Goal: Task Accomplishment & Management: Use online tool/utility

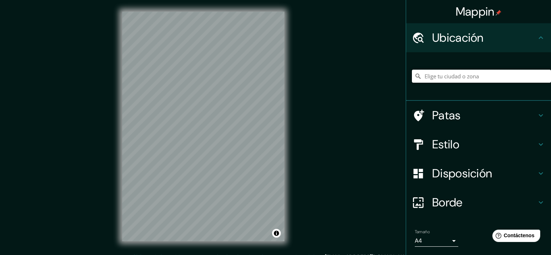
click at [468, 79] on input "Elige tu ciudad o zona" at bounding box center [481, 76] width 139 height 13
type input "[GEOGRAPHIC_DATA]"
click at [432, 116] on font "Patas" at bounding box center [446, 115] width 29 height 15
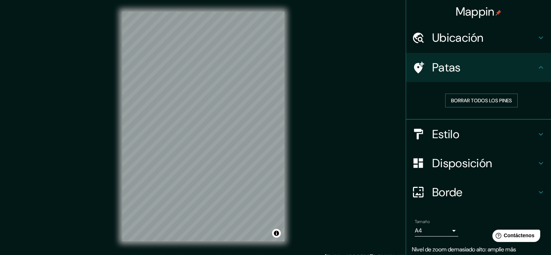
click at [451, 101] on font "Borrar todos los pines" at bounding box center [481, 100] width 61 height 7
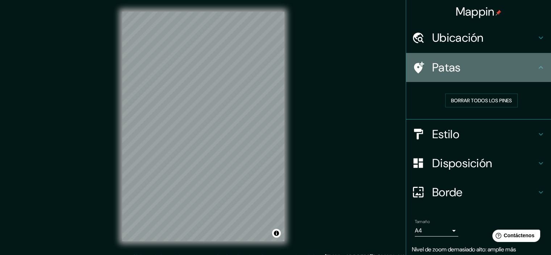
click at [457, 72] on h4 "Patas" at bounding box center [484, 67] width 104 height 14
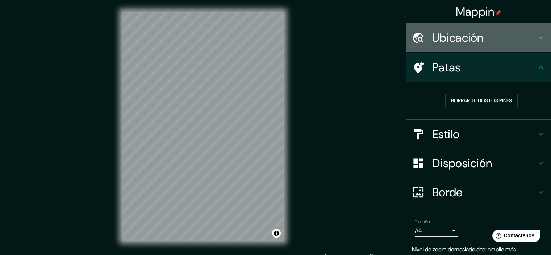
click at [494, 42] on h4 "Ubicación" at bounding box center [484, 37] width 104 height 14
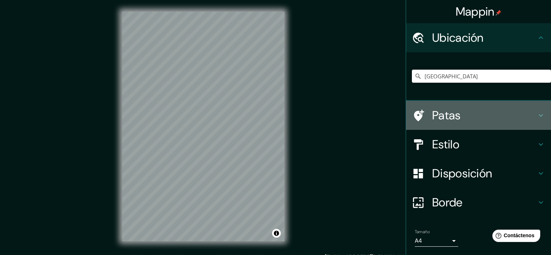
click at [463, 117] on h4 "Patas" at bounding box center [484, 115] width 104 height 14
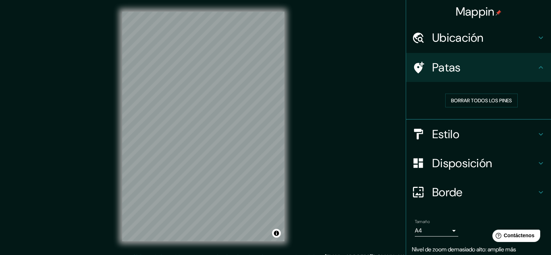
click at [511, 133] on h4 "Estilo" at bounding box center [484, 134] width 104 height 14
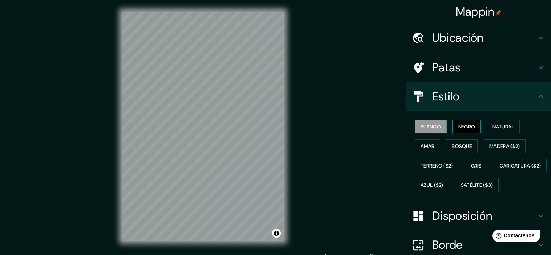
click at [458, 126] on font "Negro" at bounding box center [466, 126] width 17 height 7
click at [486, 122] on button "Natural" at bounding box center [502, 126] width 33 height 14
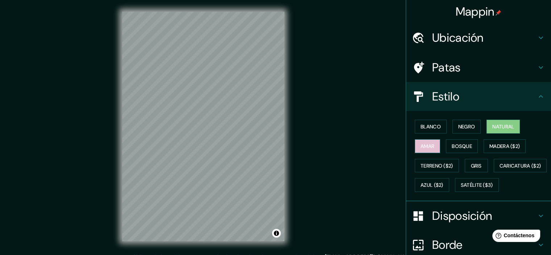
click at [425, 143] on font "Amar" at bounding box center [427, 146] width 14 height 7
click at [435, 140] on button "Amar" at bounding box center [427, 146] width 25 height 14
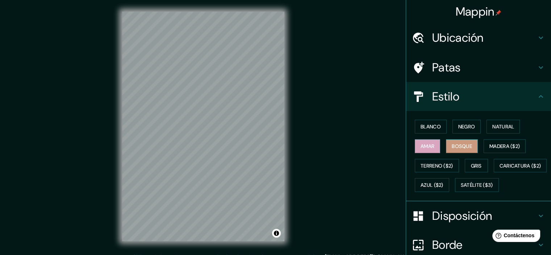
click at [446, 144] on button "Bosque" at bounding box center [462, 146] width 32 height 14
click at [503, 144] on font "Madera ($2)" at bounding box center [504, 146] width 30 height 7
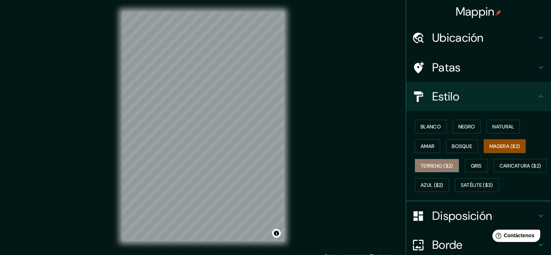
click at [423, 167] on font "Terreno ($2)" at bounding box center [436, 165] width 33 height 7
click at [460, 165] on div "Blanco Negro Natural Amar Bosque Madera ($2) Terreno ($2) Gris Caricatura ($2) …" at bounding box center [481, 156] width 139 height 78
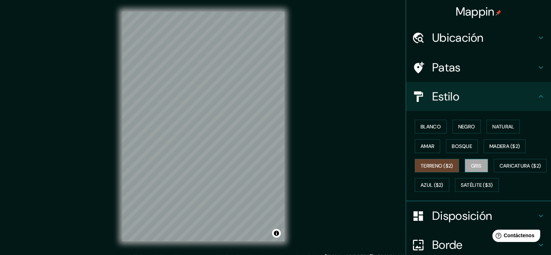
click at [471, 162] on font "Gris" at bounding box center [476, 165] width 11 height 7
click at [499, 169] on font "Caricatura ($2)" at bounding box center [520, 165] width 42 height 7
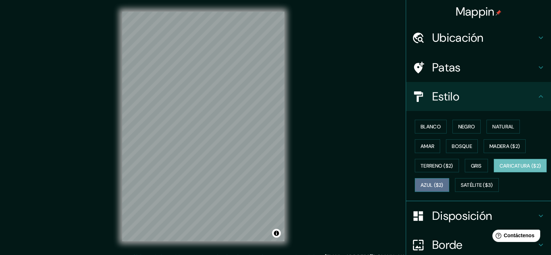
click at [443, 185] on font "Azul ($2)" at bounding box center [431, 185] width 23 height 7
click at [494, 172] on button "Caricatura ($2)" at bounding box center [520, 166] width 53 height 14
click at [461, 188] on font "Satélite ($3)" at bounding box center [477, 185] width 32 height 7
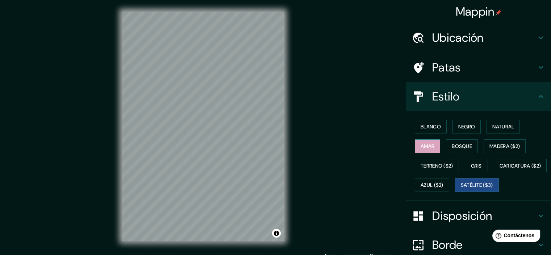
click at [428, 150] on button "Amar" at bounding box center [427, 146] width 25 height 14
click at [513, 126] on button "Natural" at bounding box center [502, 126] width 33 height 14
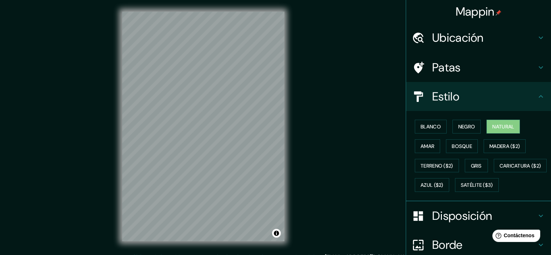
click at [451, 35] on font "Ubicación" at bounding box center [457, 37] width 51 height 15
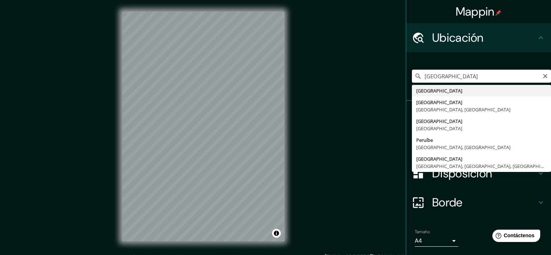
click at [450, 76] on input "[GEOGRAPHIC_DATA]" at bounding box center [481, 76] width 139 height 13
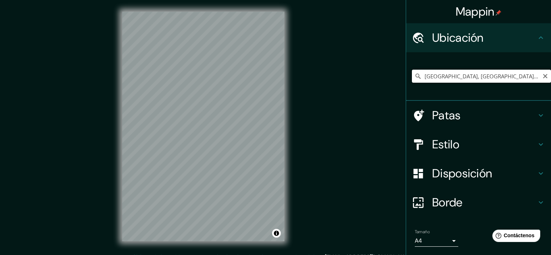
click at [427, 76] on input "[GEOGRAPHIC_DATA], [GEOGRAPHIC_DATA], [GEOGRAPHIC_DATA]" at bounding box center [481, 76] width 139 height 13
click at [426, 79] on input "[GEOGRAPHIC_DATA], [GEOGRAPHIC_DATA], [GEOGRAPHIC_DATA]" at bounding box center [481, 76] width 139 height 13
click at [469, 76] on input "[GEOGRAPHIC_DATA]" at bounding box center [481, 76] width 139 height 13
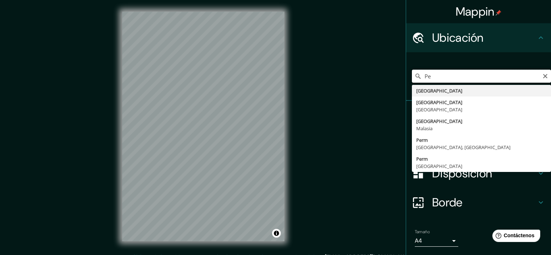
type input "P"
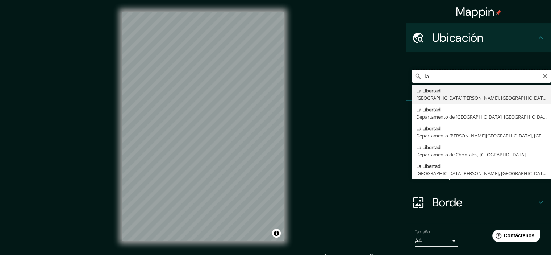
type input "l"
drag, startPoint x: 446, startPoint y: 98, endPoint x: 298, endPoint y: 98, distance: 147.7
click at [406, 98] on div "peru la li La Libertad Departamento de Áncash, [GEOGRAPHIC_DATA] [GEOGRAPHIC_DA…" at bounding box center [478, 76] width 145 height 49
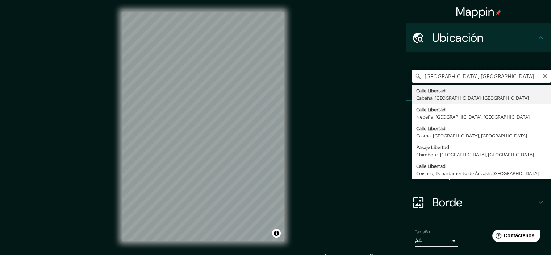
click at [485, 77] on input "[GEOGRAPHIC_DATA], [GEOGRAPHIC_DATA], [GEOGRAPHIC_DATA], [GEOGRAPHIC_DATA]" at bounding box center [481, 76] width 139 height 13
type input "La Libertad, [GEOGRAPHIC_DATA], [GEOGRAPHIC_DATA]"
click at [469, 78] on input "La Libertad, [GEOGRAPHIC_DATA], [GEOGRAPHIC_DATA]" at bounding box center [481, 76] width 139 height 13
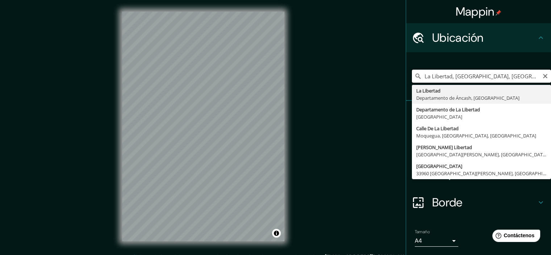
click at [469, 78] on input "La Libertad, [GEOGRAPHIC_DATA], [GEOGRAPHIC_DATA]" at bounding box center [481, 76] width 139 height 13
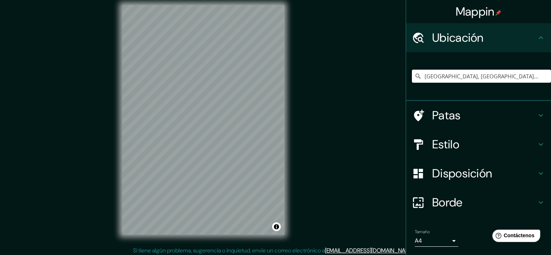
scroll to position [9, 0]
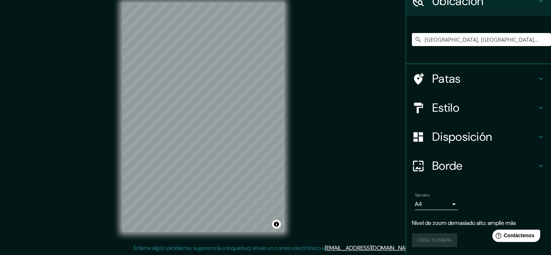
click at [450, 157] on div "Borde" at bounding box center [478, 165] width 145 height 29
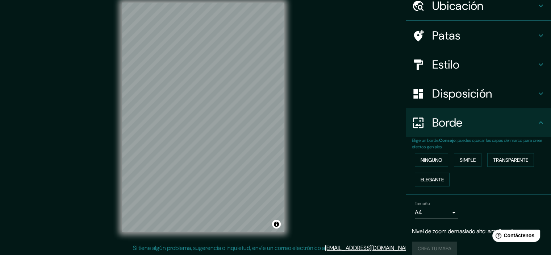
scroll to position [37, 0]
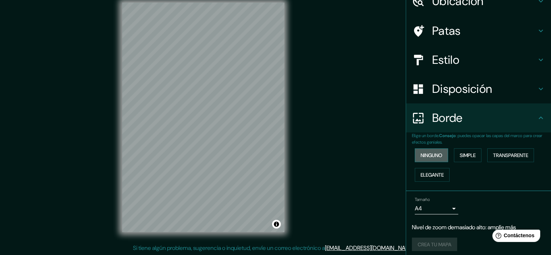
click at [432, 153] on font "Ninguno" at bounding box center [431, 155] width 22 height 7
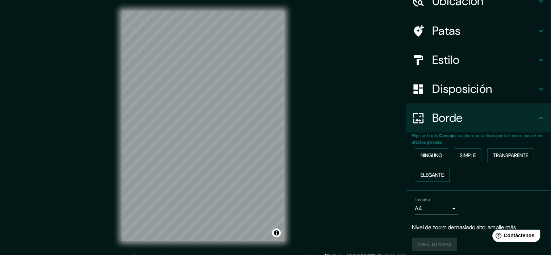
scroll to position [0, 0]
click at [454, 160] on button "Simple" at bounding box center [468, 155] width 28 height 14
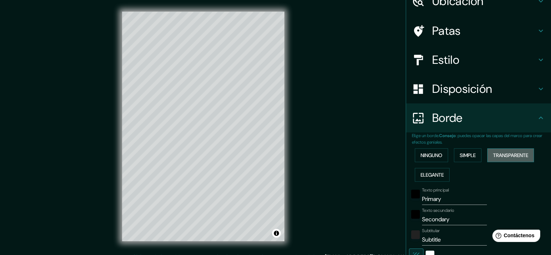
click at [493, 152] on font "Transparente" at bounding box center [510, 155] width 35 height 7
click at [424, 170] on font "Elegante" at bounding box center [431, 174] width 23 height 9
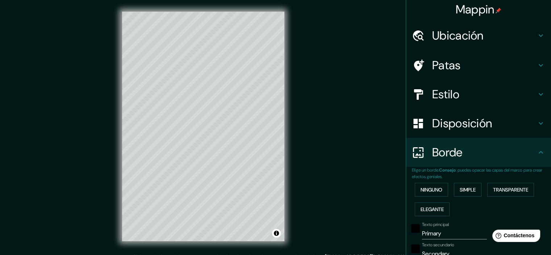
scroll to position [0, 0]
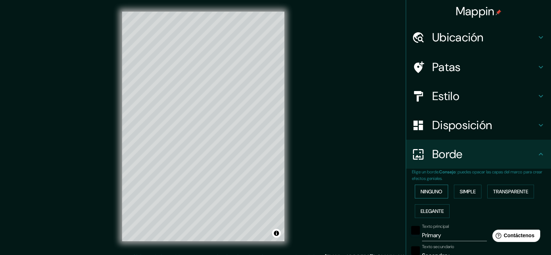
click at [427, 184] on button "Ninguno" at bounding box center [431, 191] width 33 height 14
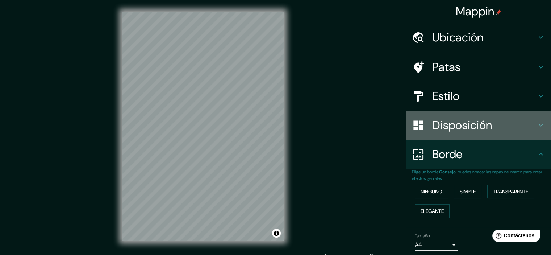
click at [455, 127] on font "Disposición" at bounding box center [462, 124] width 60 height 15
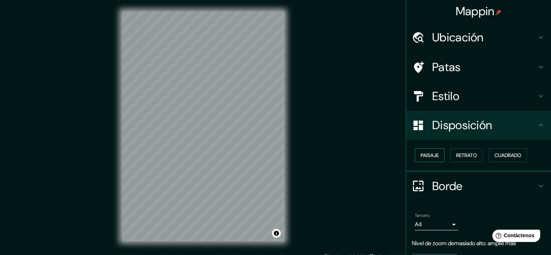
click at [427, 149] on button "Paisaje" at bounding box center [430, 155] width 30 height 14
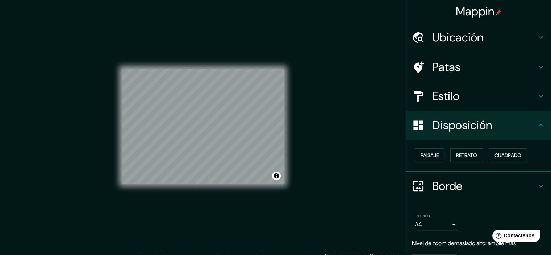
click at [443, 154] on div "Paisaje Retrato Cuadrado" at bounding box center [481, 155] width 139 height 20
click at [456, 153] on font "Retrato" at bounding box center [466, 155] width 21 height 7
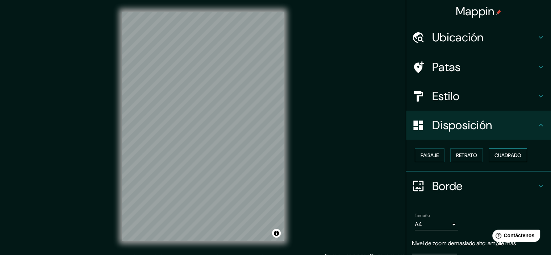
click at [491, 149] on button "Cuadrado" at bounding box center [507, 155] width 38 height 14
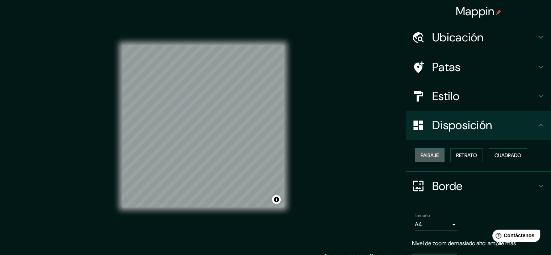
click at [427, 155] on font "Paisaje" at bounding box center [429, 155] width 18 height 7
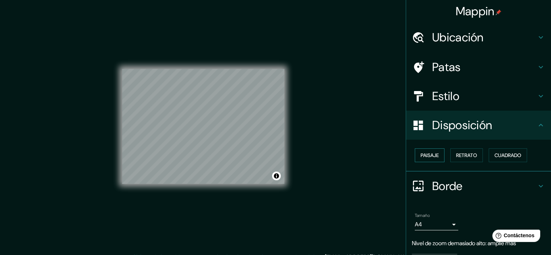
click at [433, 154] on font "Paisaje" at bounding box center [429, 155] width 18 height 7
click at [450, 152] on button "Retrato" at bounding box center [466, 155] width 33 height 14
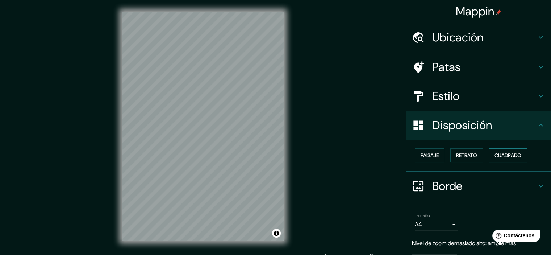
click at [494, 155] on font "Cuadrado" at bounding box center [507, 155] width 27 height 7
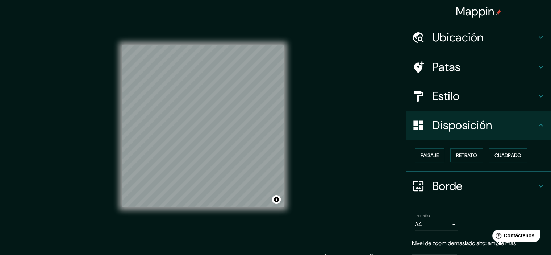
click at [480, 155] on div "Paisaje Retrato Cuadrado" at bounding box center [481, 155] width 139 height 20
click at [469, 156] on font "Retrato" at bounding box center [466, 155] width 21 height 7
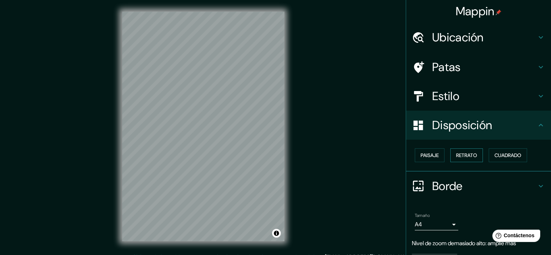
scroll to position [0, 0]
click at [475, 105] on div "Estilo" at bounding box center [478, 96] width 145 height 29
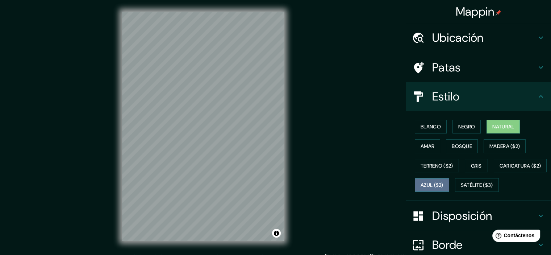
click at [443, 180] on font "Azul ($2)" at bounding box center [431, 184] width 23 height 9
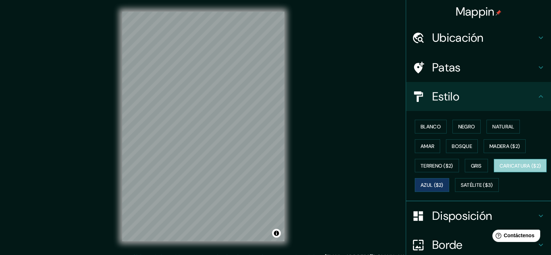
click at [494, 172] on button "Caricatura ($2)" at bounding box center [520, 166] width 53 height 14
click at [462, 40] on font "Ubicación" at bounding box center [457, 37] width 51 height 15
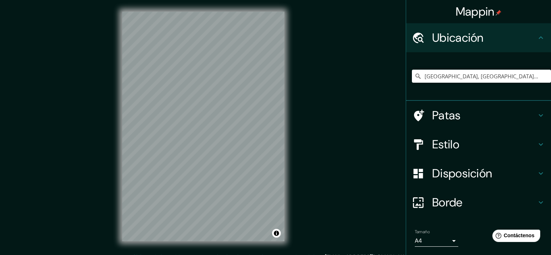
click at [438, 83] on div "[GEOGRAPHIC_DATA], [GEOGRAPHIC_DATA], [GEOGRAPHIC_DATA] [GEOGRAPHIC_DATA] Depar…" at bounding box center [481, 76] width 139 height 36
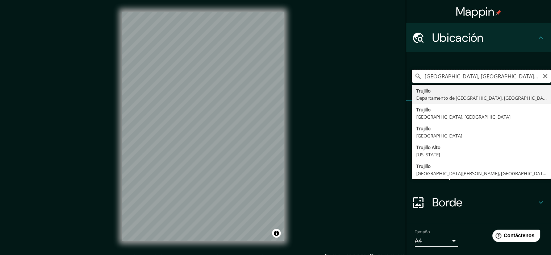
click at [435, 79] on input "[GEOGRAPHIC_DATA], [GEOGRAPHIC_DATA], [GEOGRAPHIC_DATA]" at bounding box center [481, 76] width 139 height 13
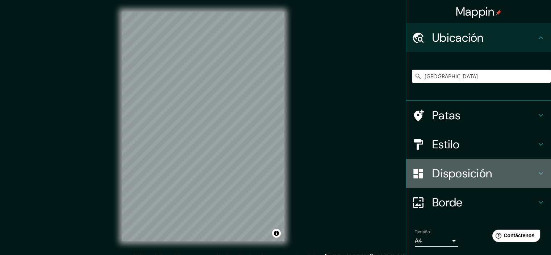
click at [432, 171] on font "Disposición" at bounding box center [462, 172] width 60 height 15
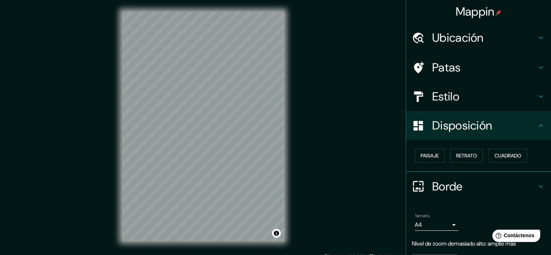
click at [446, 127] on font "Disposición" at bounding box center [462, 125] width 60 height 15
click at [442, 103] on font "Estilo" at bounding box center [445, 96] width 27 height 15
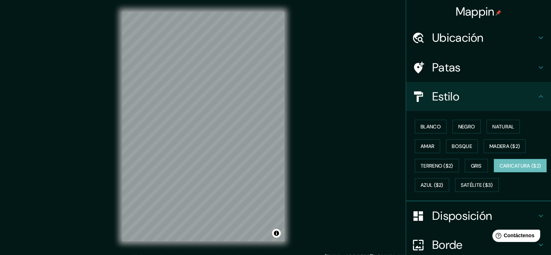
click at [459, 165] on div "Blanco Negro Natural Amar Bosque Madera ($2) Terreno ($2) Gris Caricatura ($2) …" at bounding box center [481, 156] width 139 height 78
click at [424, 161] on font "Terreno ($2)" at bounding box center [436, 165] width 33 height 9
click at [468, 134] on div "Blanco Negro Natural Amar Bosque Madera ($2) Terreno ($2) Gris Caricatura ($2) …" at bounding box center [481, 156] width 139 height 78
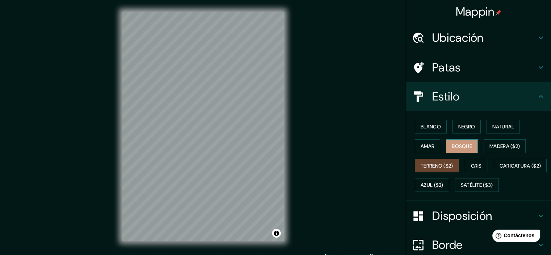
click at [462, 144] on font "Bosque" at bounding box center [462, 146] width 20 height 7
click at [491, 143] on font "Madera ($2)" at bounding box center [504, 146] width 30 height 7
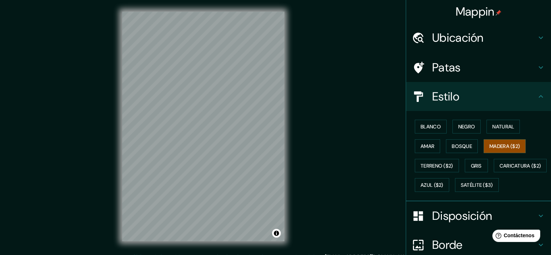
click at [459, 35] on font "Ubicación" at bounding box center [457, 37] width 51 height 15
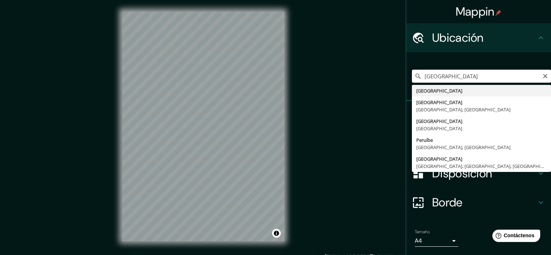
click at [456, 74] on input "[GEOGRAPHIC_DATA]" at bounding box center [481, 76] width 139 height 13
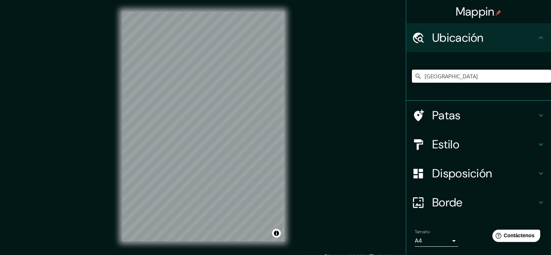
click at [461, 59] on div "[GEOGRAPHIC_DATA] [GEOGRAPHIC_DATA] [GEOGRAPHIC_DATA] [GEOGRAPHIC_DATA], [GEOGR…" at bounding box center [481, 76] width 139 height 36
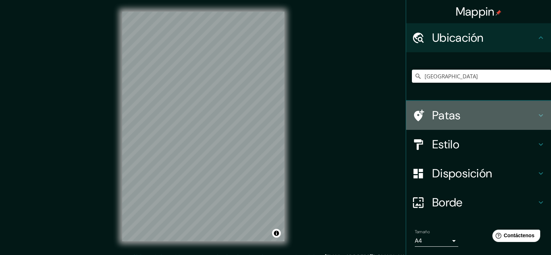
click at [450, 116] on font "Patas" at bounding box center [446, 115] width 29 height 15
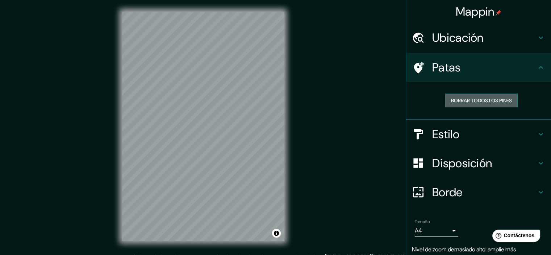
click at [455, 100] on font "Borrar todos los pines" at bounding box center [481, 100] width 61 height 7
click at [451, 99] on font "Borrar todos los pines" at bounding box center [481, 100] width 61 height 7
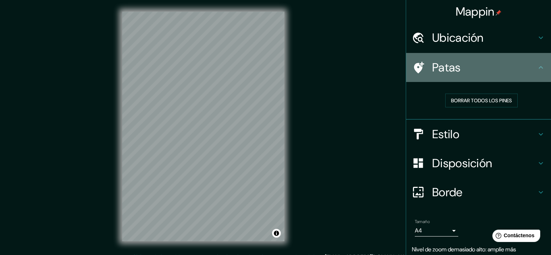
click at [431, 81] on div "Patas" at bounding box center [478, 67] width 145 height 29
click at [419, 68] on icon at bounding box center [418, 67] width 13 height 13
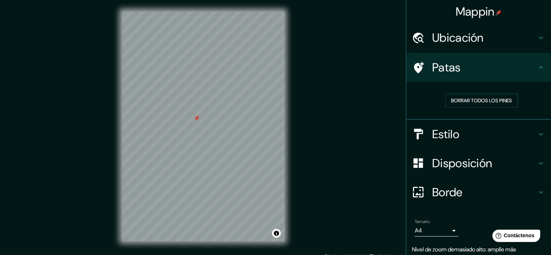
click at [449, 45] on font "Ubicación" at bounding box center [457, 37] width 51 height 15
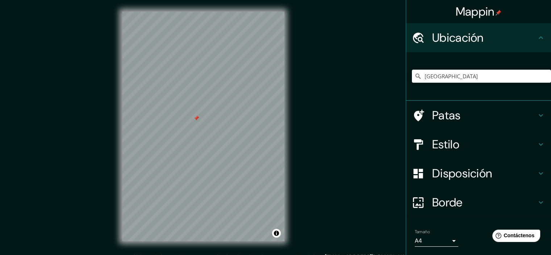
click at [435, 86] on div "[GEOGRAPHIC_DATA] [GEOGRAPHIC_DATA] [GEOGRAPHIC_DATA] [GEOGRAPHIC_DATA], [GEOGR…" at bounding box center [481, 76] width 139 height 36
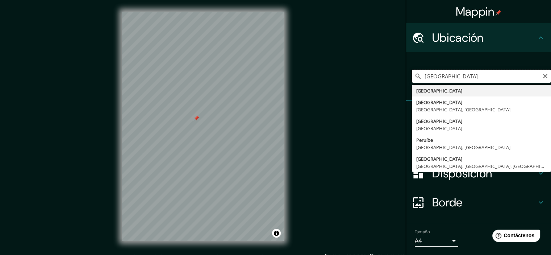
click at [433, 82] on input "[GEOGRAPHIC_DATA]" at bounding box center [481, 76] width 139 height 13
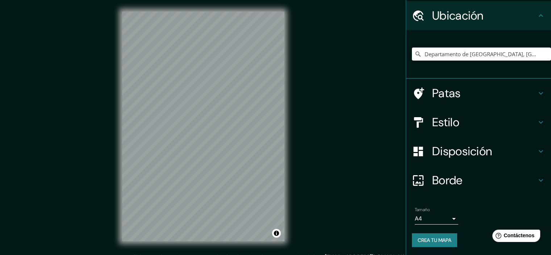
scroll to position [37, 0]
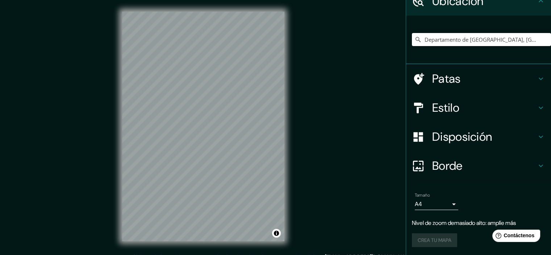
click at [445, 85] on font "Patas" at bounding box center [446, 78] width 29 height 15
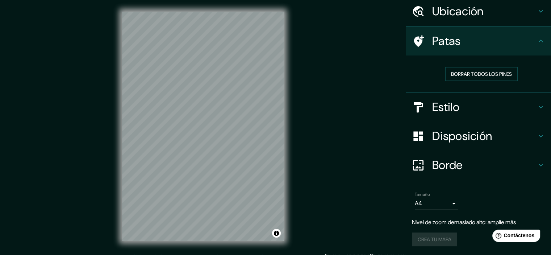
scroll to position [26, 0]
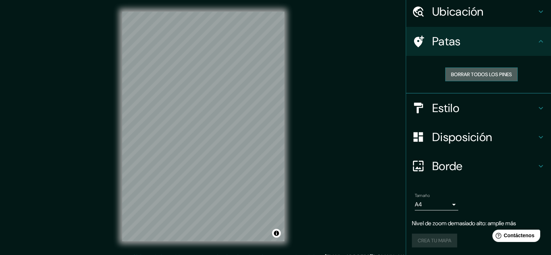
click at [447, 79] on button "Borrar todos los pines" at bounding box center [481, 74] width 72 height 14
click at [439, 105] on font "Estilo" at bounding box center [445, 107] width 27 height 15
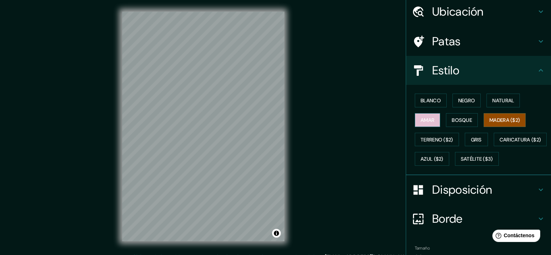
click at [430, 120] on button "Amar" at bounding box center [427, 120] width 25 height 14
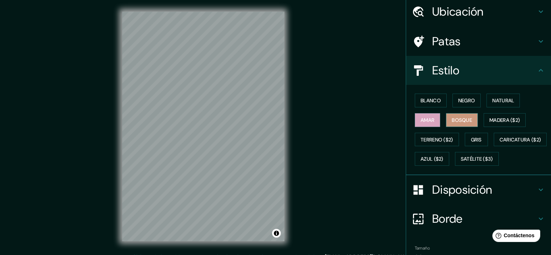
click at [452, 117] on font "Bosque" at bounding box center [462, 120] width 20 height 7
click at [495, 118] on font "Madera ($2)" at bounding box center [504, 120] width 30 height 7
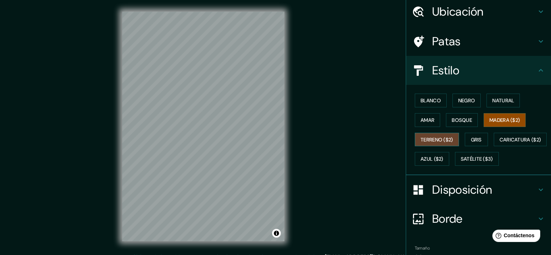
click at [424, 145] on button "Terreno ($2)" at bounding box center [437, 140] width 44 height 14
click at [489, 120] on font "Madera ($2)" at bounding box center [504, 120] width 30 height 7
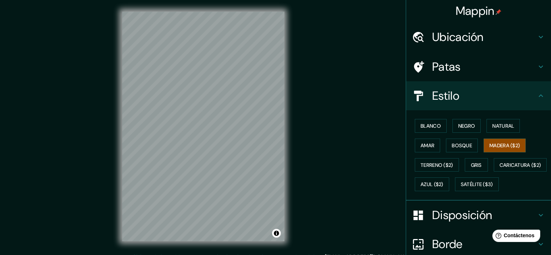
scroll to position [0, 0]
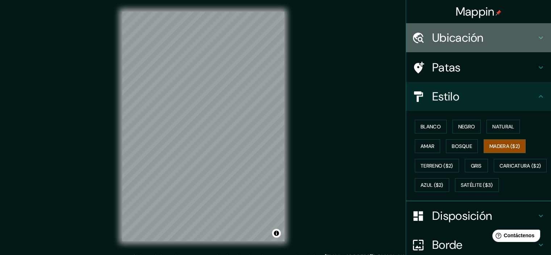
click at [474, 41] on font "Ubicación" at bounding box center [457, 37] width 51 height 15
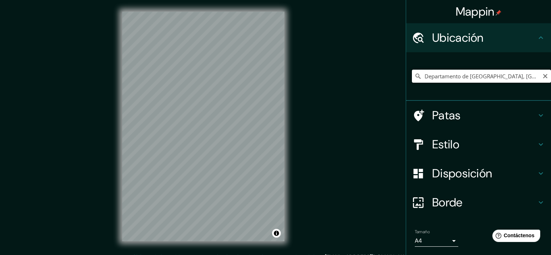
click at [461, 78] on input "Departamento de [GEOGRAPHIC_DATA], [GEOGRAPHIC_DATA]" at bounding box center [481, 76] width 139 height 13
drag, startPoint x: 511, startPoint y: 75, endPoint x: 491, endPoint y: 83, distance: 21.3
click at [493, 84] on div "Departamento de [GEOGRAPHIC_DATA], [GEOGRAPHIC_DATA]" at bounding box center [481, 76] width 139 height 36
click at [446, 76] on input "La Libertad, [GEOGRAPHIC_DATA], [GEOGRAPHIC_DATA]" at bounding box center [481, 76] width 139 height 13
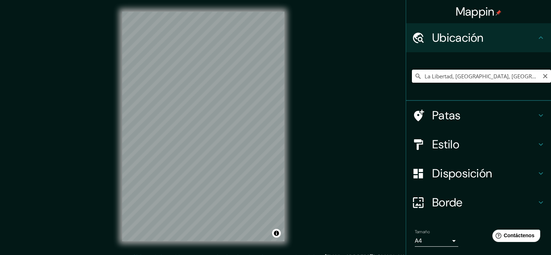
click at [446, 75] on input "La Libertad, [GEOGRAPHIC_DATA], [GEOGRAPHIC_DATA]" at bounding box center [481, 76] width 139 height 13
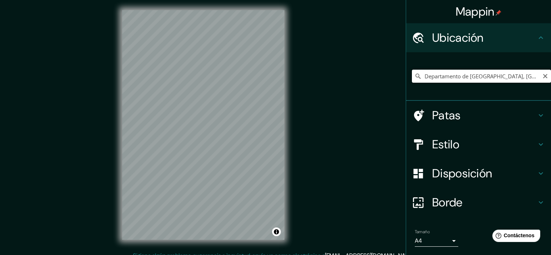
click at [449, 77] on input "Departamento de [GEOGRAPHIC_DATA], [GEOGRAPHIC_DATA]" at bounding box center [481, 76] width 139 height 13
click at [449, 79] on input "Departamento de [GEOGRAPHIC_DATA], [GEOGRAPHIC_DATA]" at bounding box center [481, 76] width 139 height 13
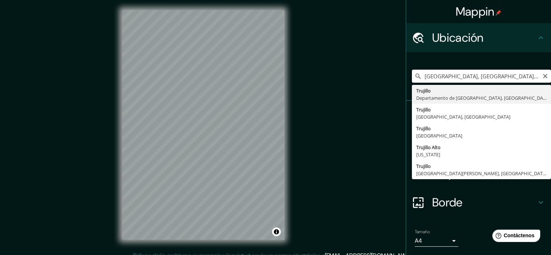
click at [507, 74] on input "[GEOGRAPHIC_DATA], [GEOGRAPHIC_DATA], [GEOGRAPHIC_DATA]" at bounding box center [481, 76] width 139 height 13
click at [505, 80] on input "[GEOGRAPHIC_DATA], [GEOGRAPHIC_DATA], [GEOGRAPHIC_DATA]" at bounding box center [481, 76] width 139 height 13
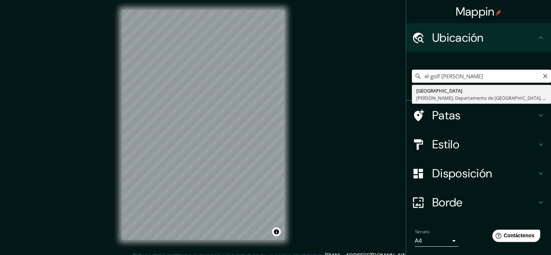
type input "[GEOGRAPHIC_DATA], [PERSON_NAME], [GEOGRAPHIC_DATA], [GEOGRAPHIC_DATA]"
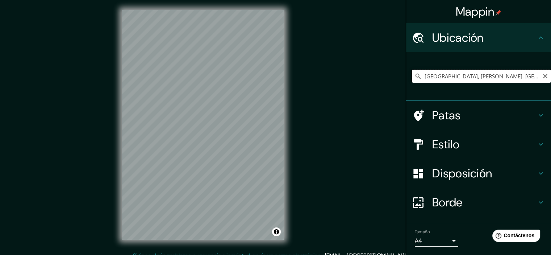
click at [445, 77] on input "[GEOGRAPHIC_DATA], [PERSON_NAME], [GEOGRAPHIC_DATA], [GEOGRAPHIC_DATA]" at bounding box center [481, 76] width 139 height 13
click at [442, 76] on input "[GEOGRAPHIC_DATA], [PERSON_NAME], [GEOGRAPHIC_DATA], [GEOGRAPHIC_DATA]" at bounding box center [481, 76] width 139 height 13
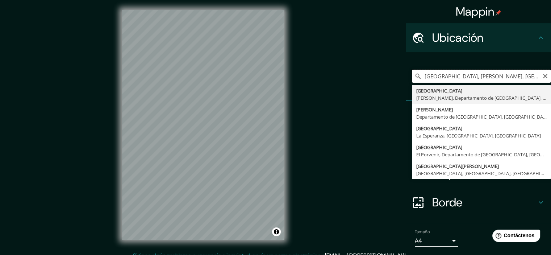
click at [442, 76] on input "[GEOGRAPHIC_DATA], [PERSON_NAME], [GEOGRAPHIC_DATA], [GEOGRAPHIC_DATA]" at bounding box center [481, 76] width 139 height 13
click at [441, 76] on input "[GEOGRAPHIC_DATA], [PERSON_NAME], [GEOGRAPHIC_DATA], [GEOGRAPHIC_DATA]" at bounding box center [481, 76] width 139 height 13
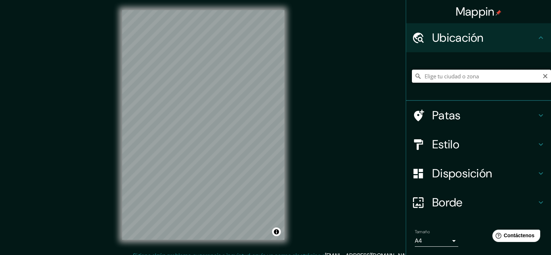
paste input "Mz. D, Lote 21, Urb. Palmeras del Golf III Etapa"
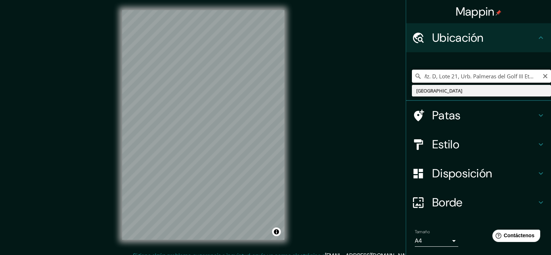
type input "[GEOGRAPHIC_DATA]"
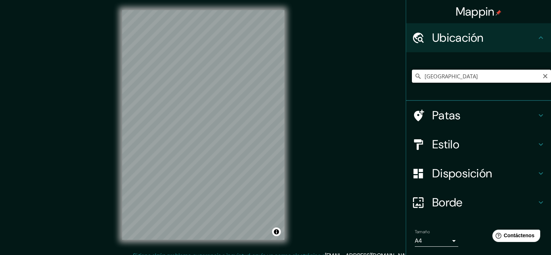
click at [425, 78] on input "[GEOGRAPHIC_DATA]" at bounding box center [481, 76] width 139 height 13
paste input "Mz. D, Lote 21, Urb. Palmeras del Golf III Etapa"
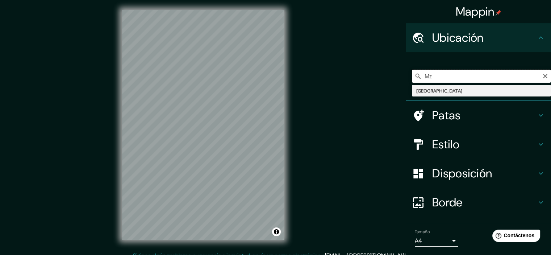
type input "M"
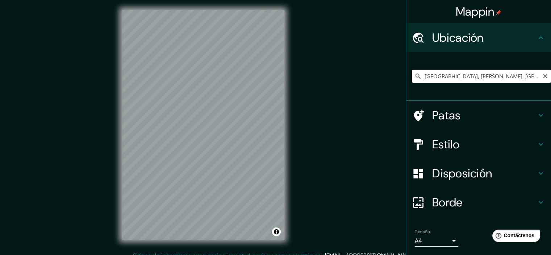
click at [428, 78] on input "[GEOGRAPHIC_DATA], [PERSON_NAME], [GEOGRAPHIC_DATA], [GEOGRAPHIC_DATA]" at bounding box center [481, 76] width 139 height 13
click at [428, 76] on input "[GEOGRAPHIC_DATA], [PERSON_NAME], [GEOGRAPHIC_DATA], [GEOGRAPHIC_DATA]" at bounding box center [481, 76] width 139 height 13
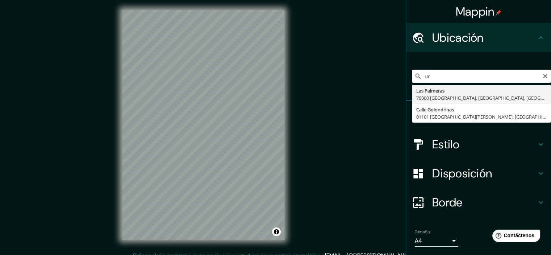
type input "u"
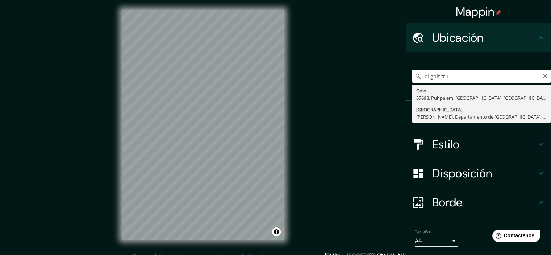
type input "[GEOGRAPHIC_DATA], [PERSON_NAME], [GEOGRAPHIC_DATA], [GEOGRAPHIC_DATA]"
